Goal: Information Seeking & Learning: Learn about a topic

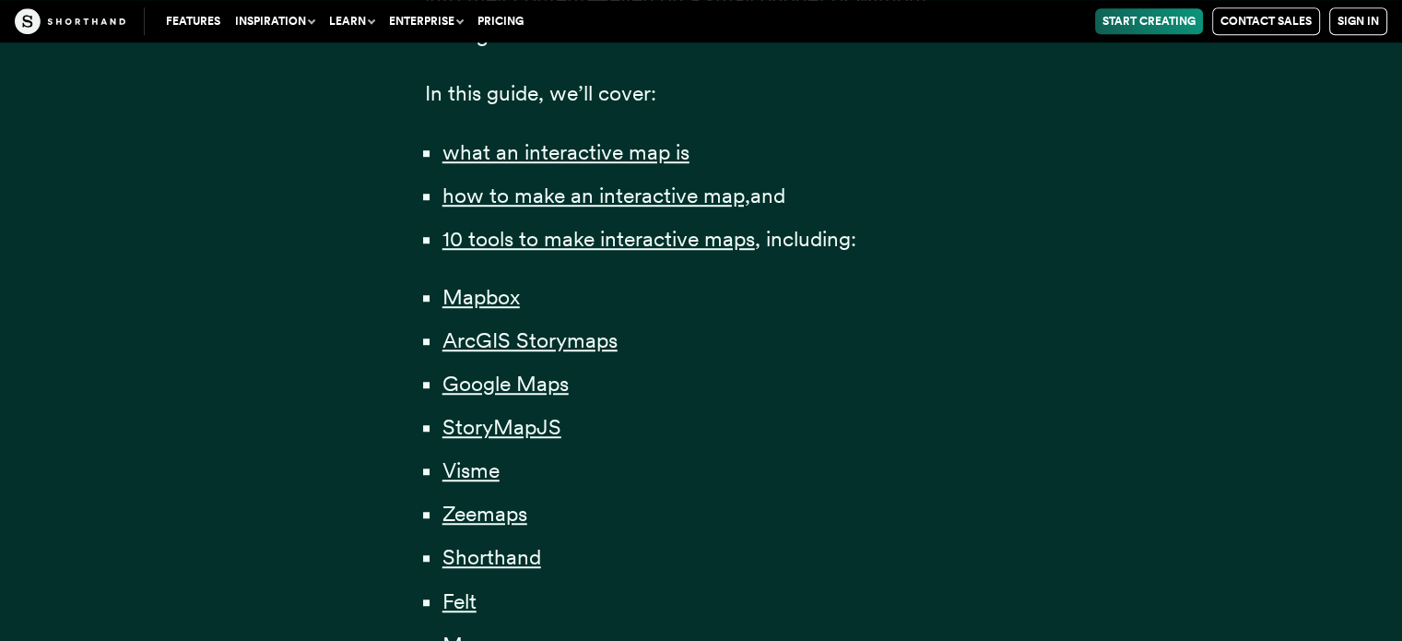
scroll to position [1276, 0]
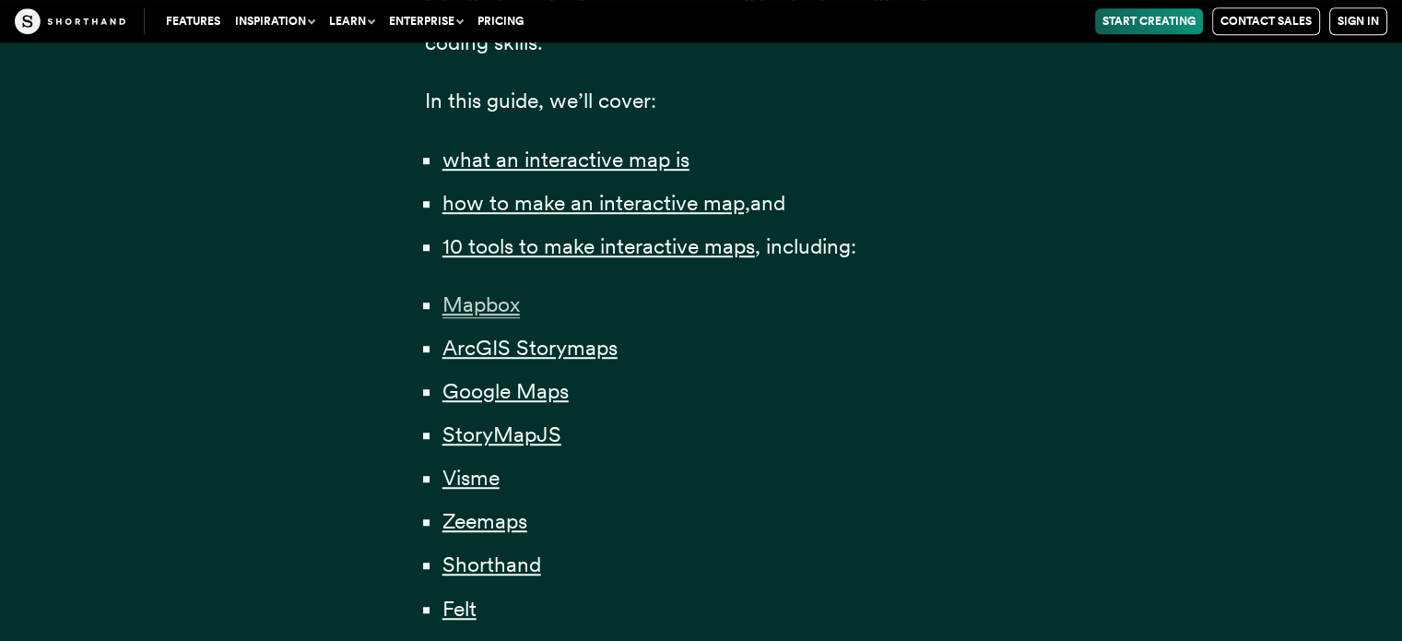
click at [503, 305] on span "Mapbox" at bounding box center [480, 304] width 77 height 27
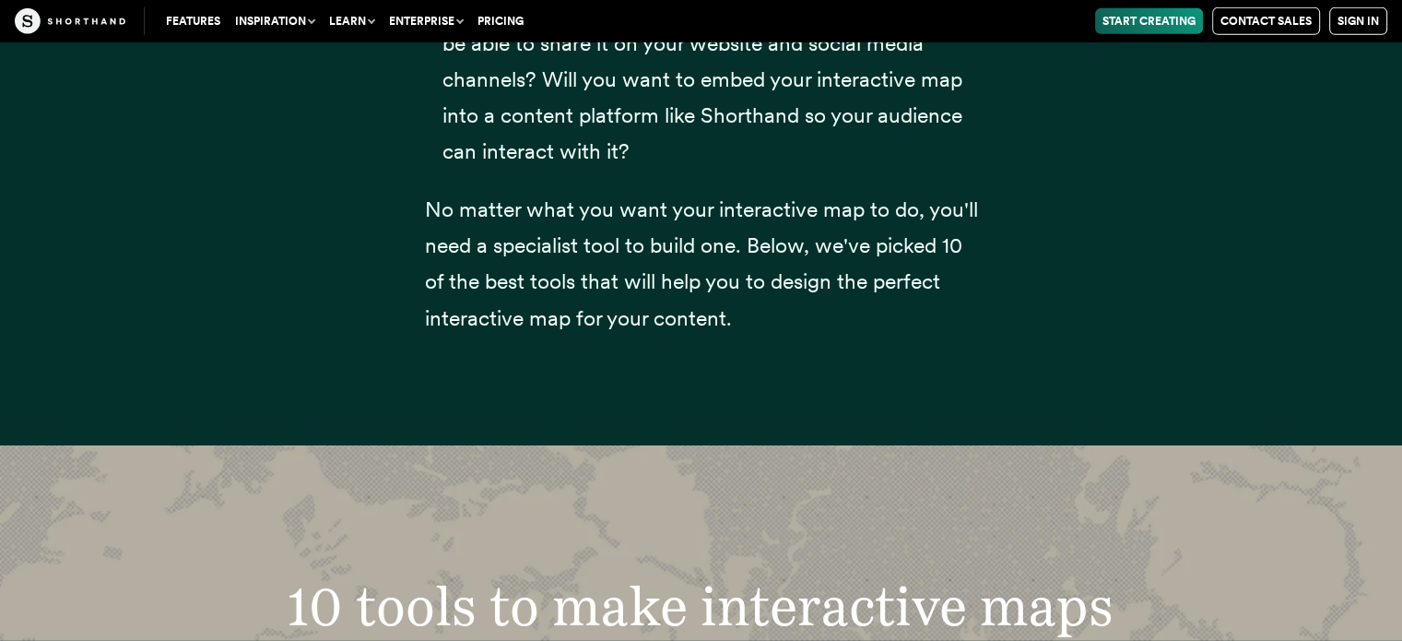
scroll to position [6806, 0]
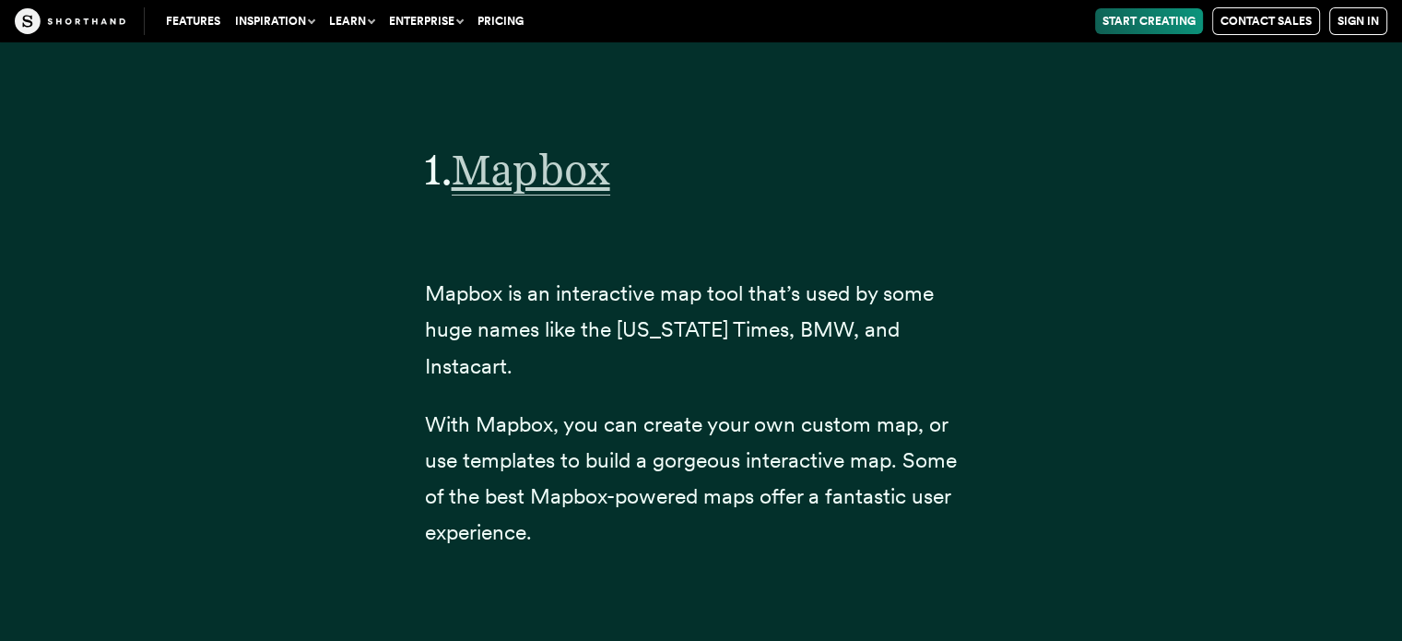
click at [548, 176] on span "Mapbox" at bounding box center [531, 170] width 159 height 52
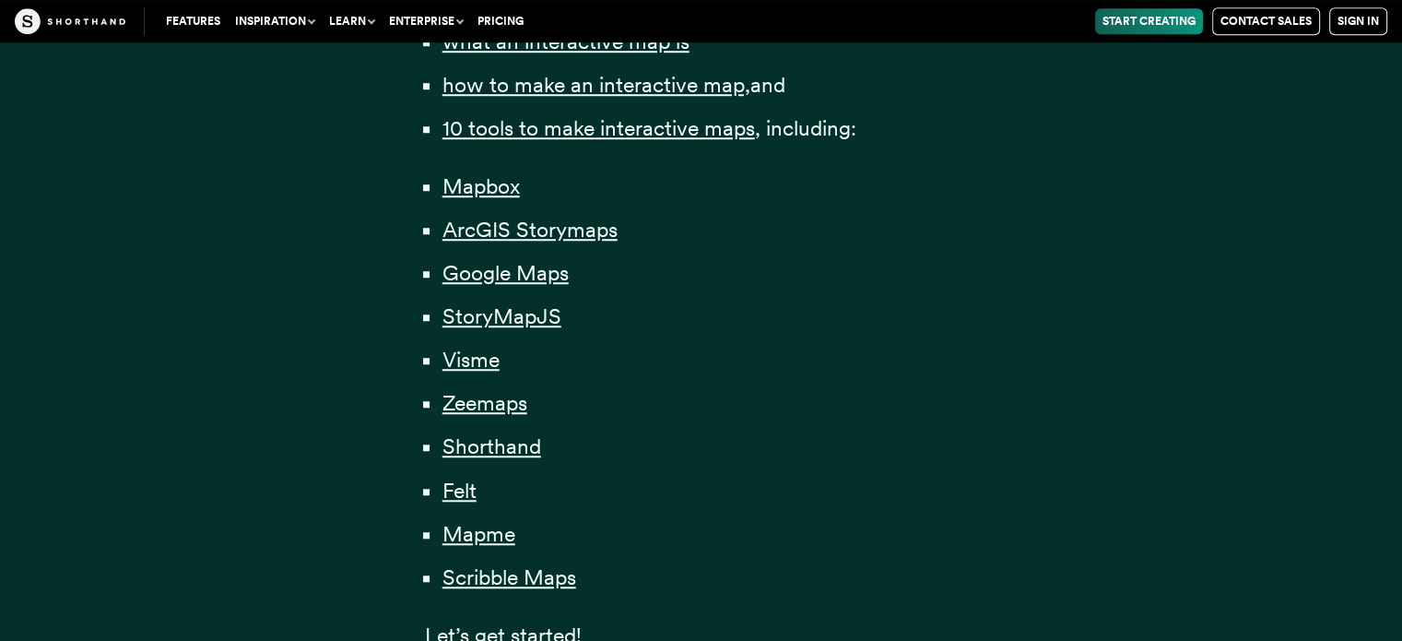
scroll to position [1276, 0]
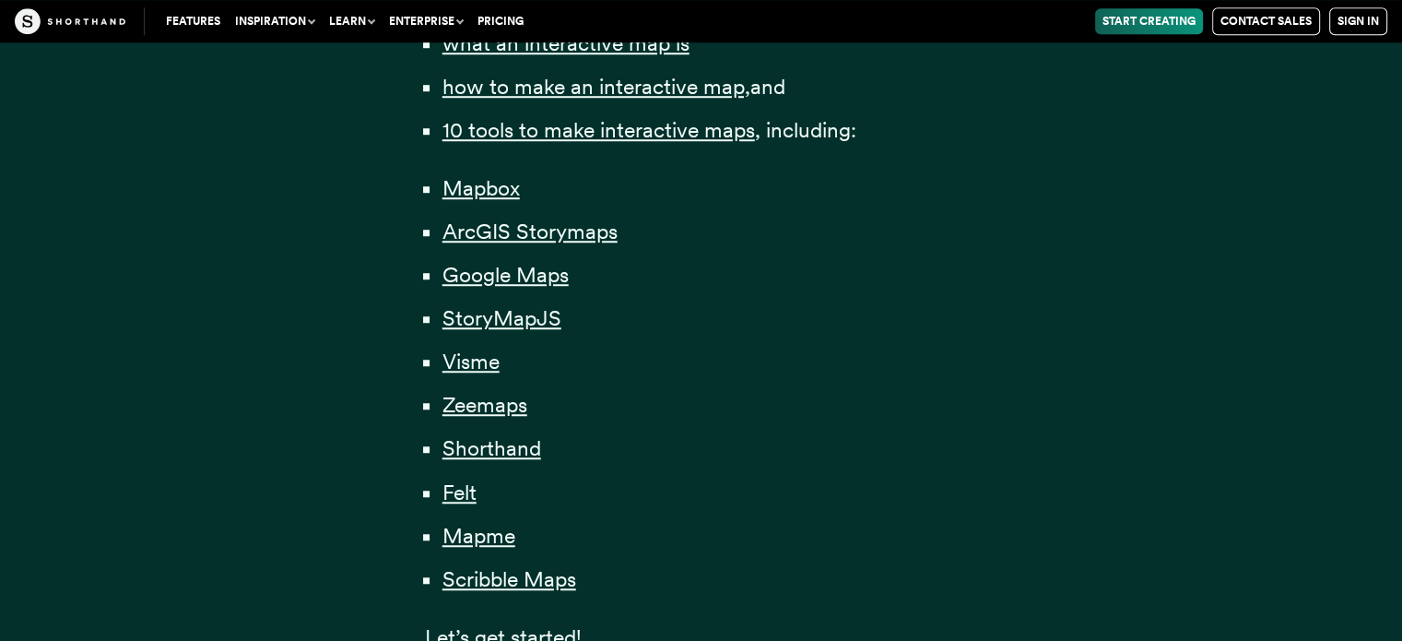
scroll to position [1372, 0]
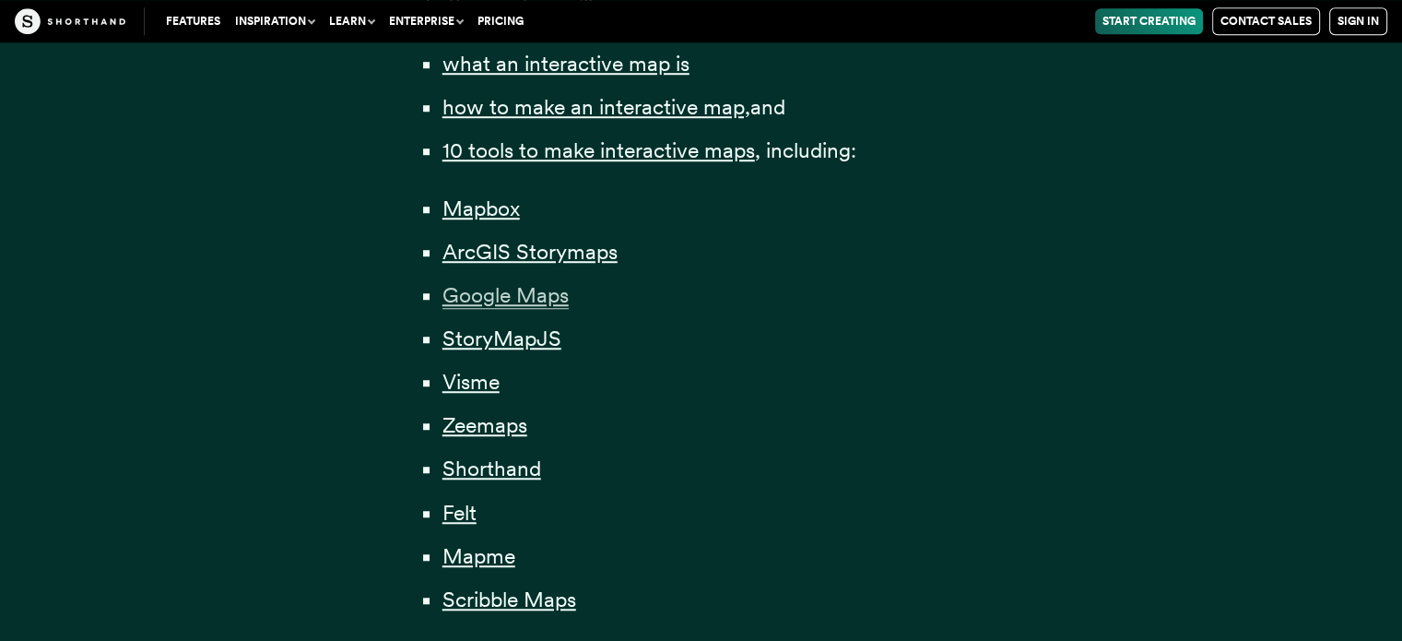
click at [538, 305] on span "Google Maps" at bounding box center [505, 295] width 126 height 27
